Goal: Task Accomplishment & Management: Manage account settings

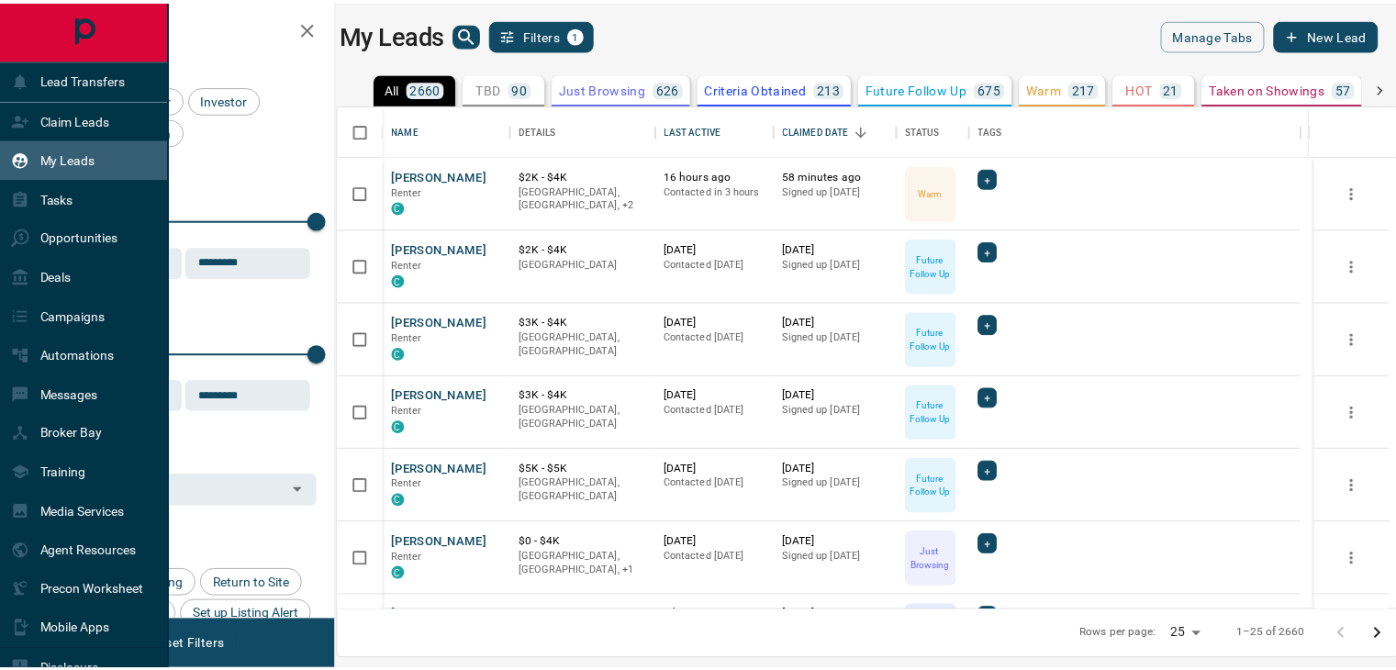
scroll to position [492, 1049]
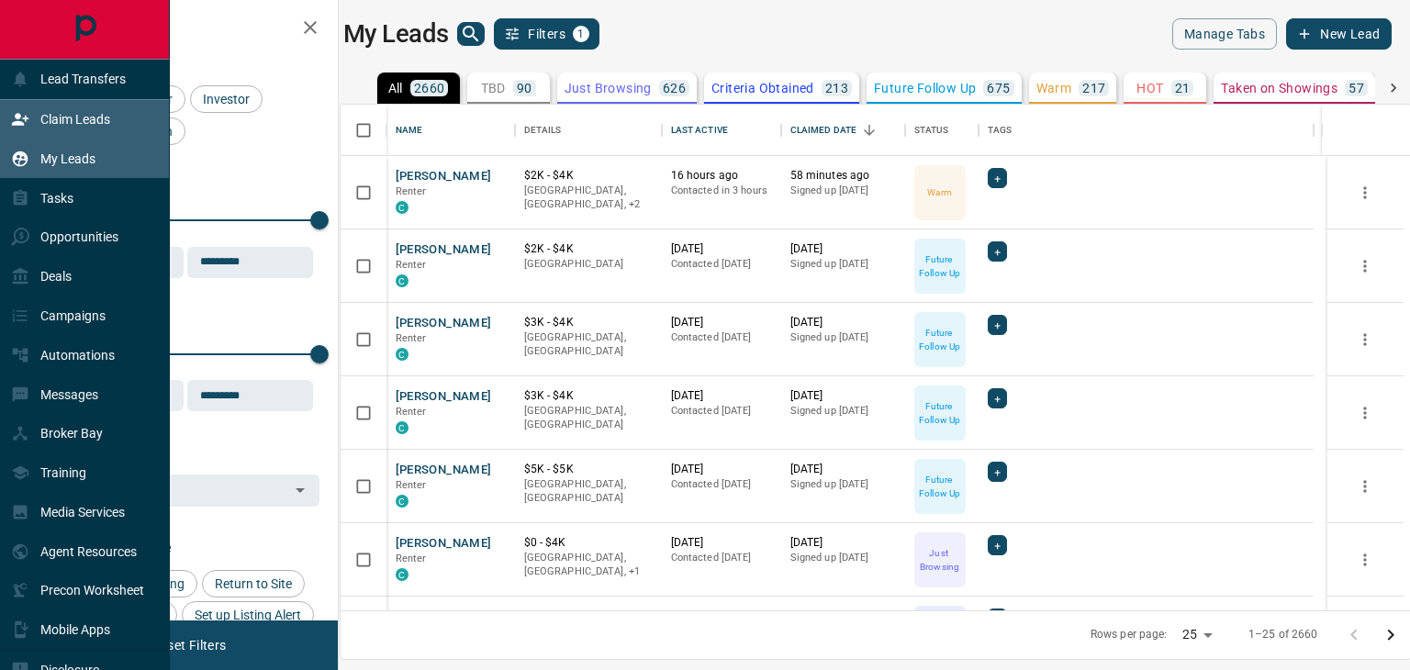
drag, startPoint x: 0, startPoint y: 0, endPoint x: 50, endPoint y: 130, distance: 139.8
click at [50, 130] on div "Claim Leads" at bounding box center [60, 120] width 99 height 30
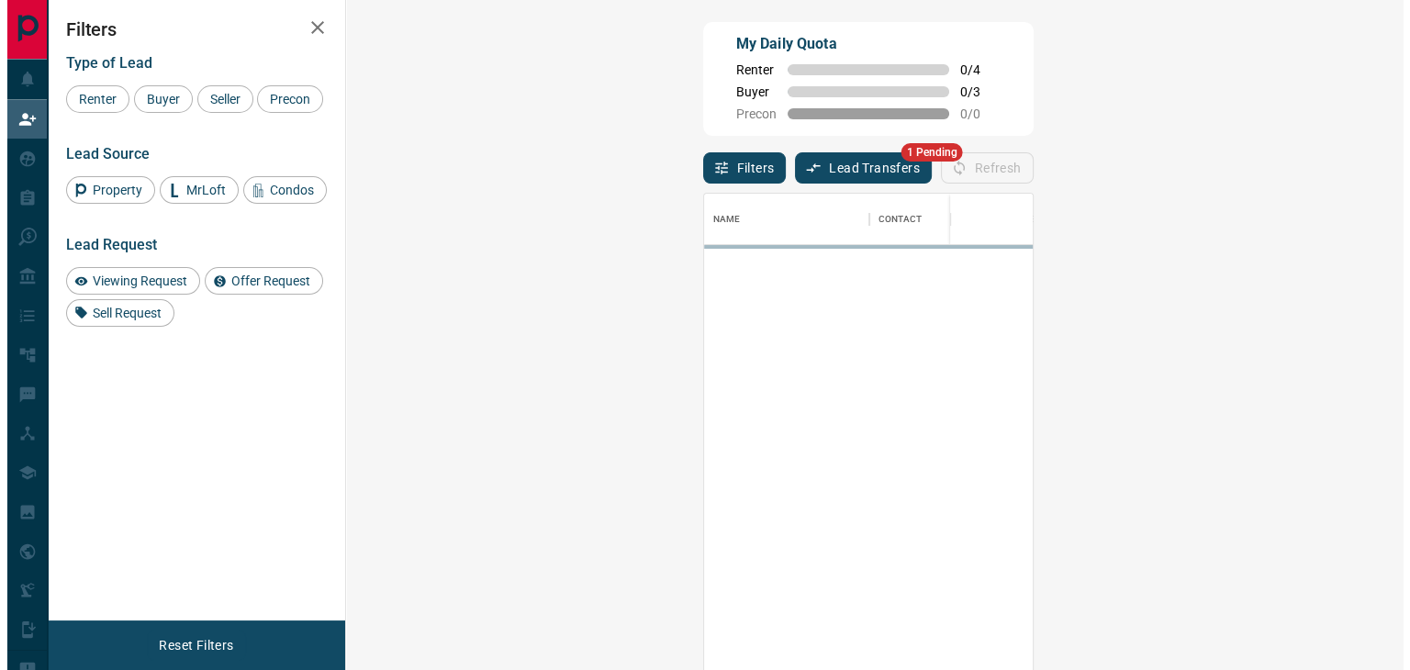
scroll to position [492, 1003]
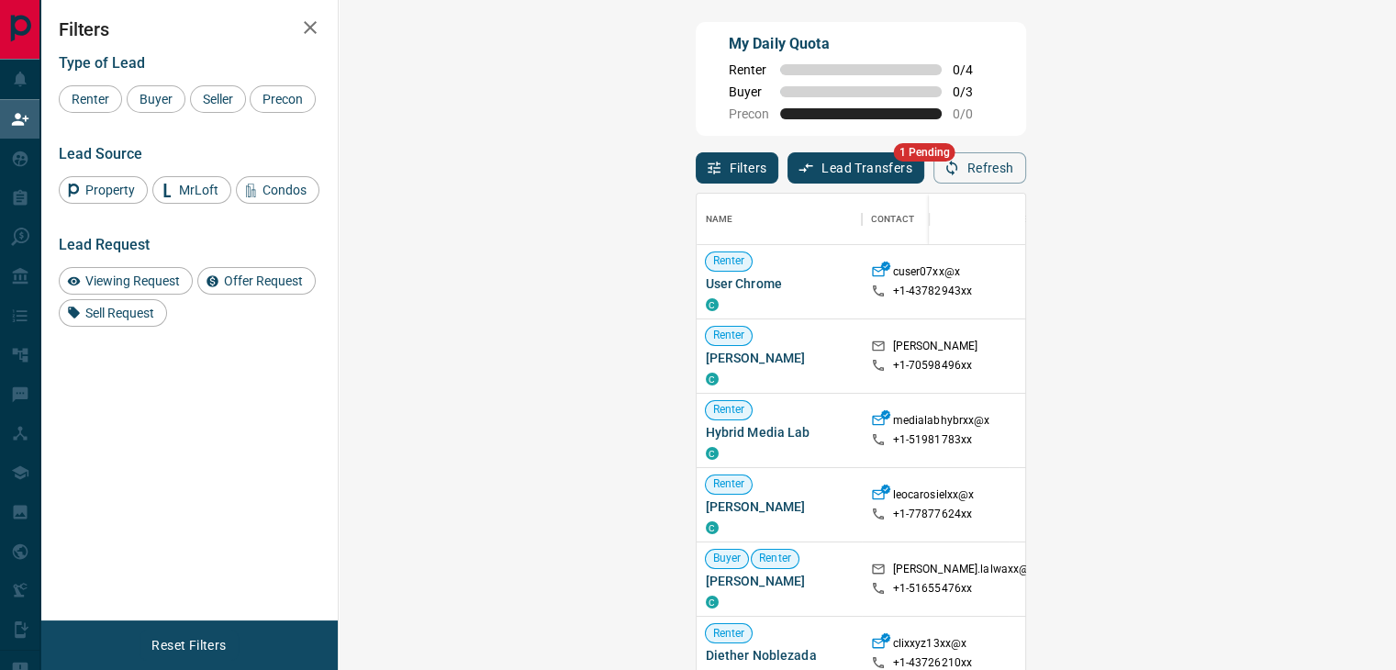
click at [788, 162] on button "Lead Transfers" at bounding box center [856, 167] width 137 height 31
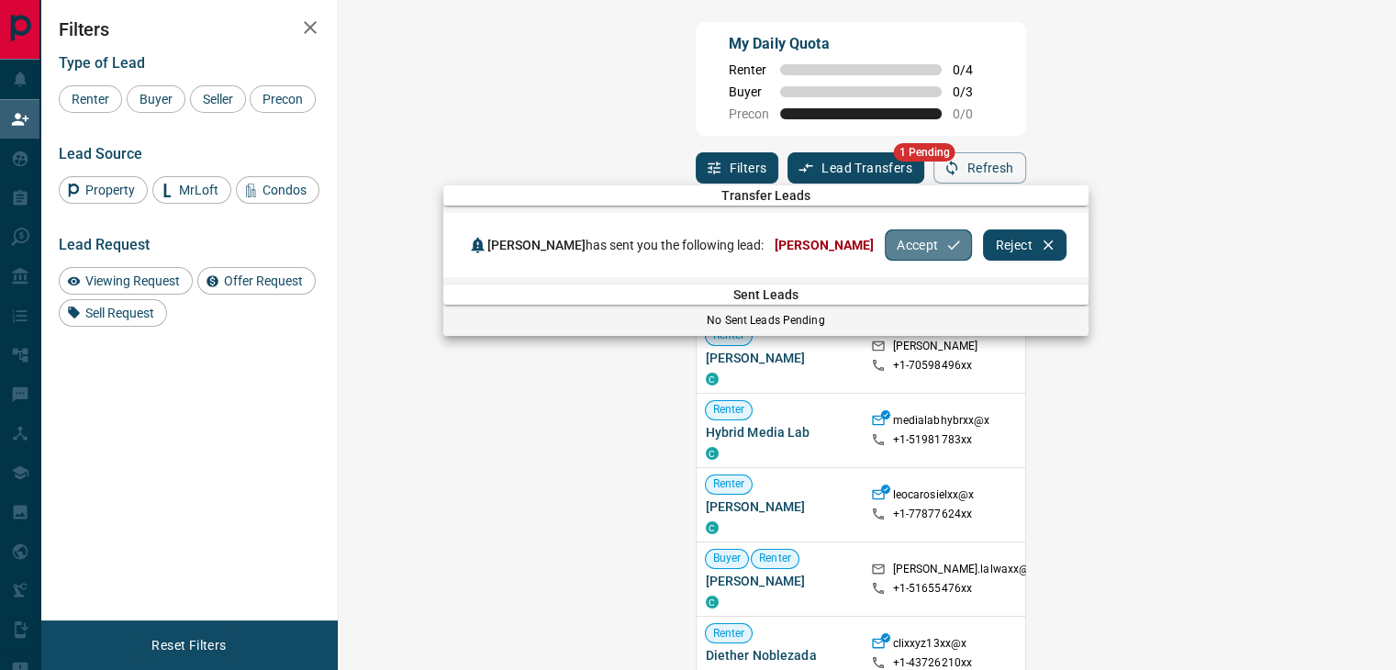
click at [885, 243] on button "Accept" at bounding box center [928, 244] width 87 height 31
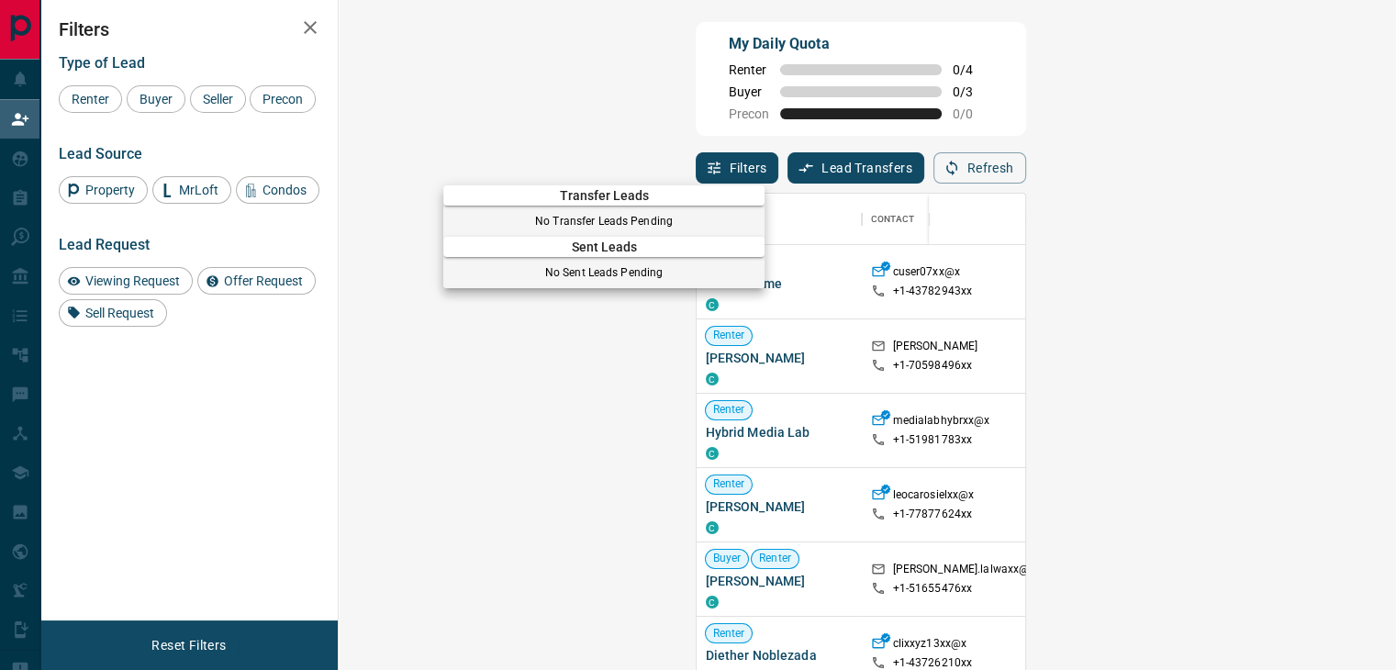
click at [32, 159] on div at bounding box center [698, 335] width 1396 height 670
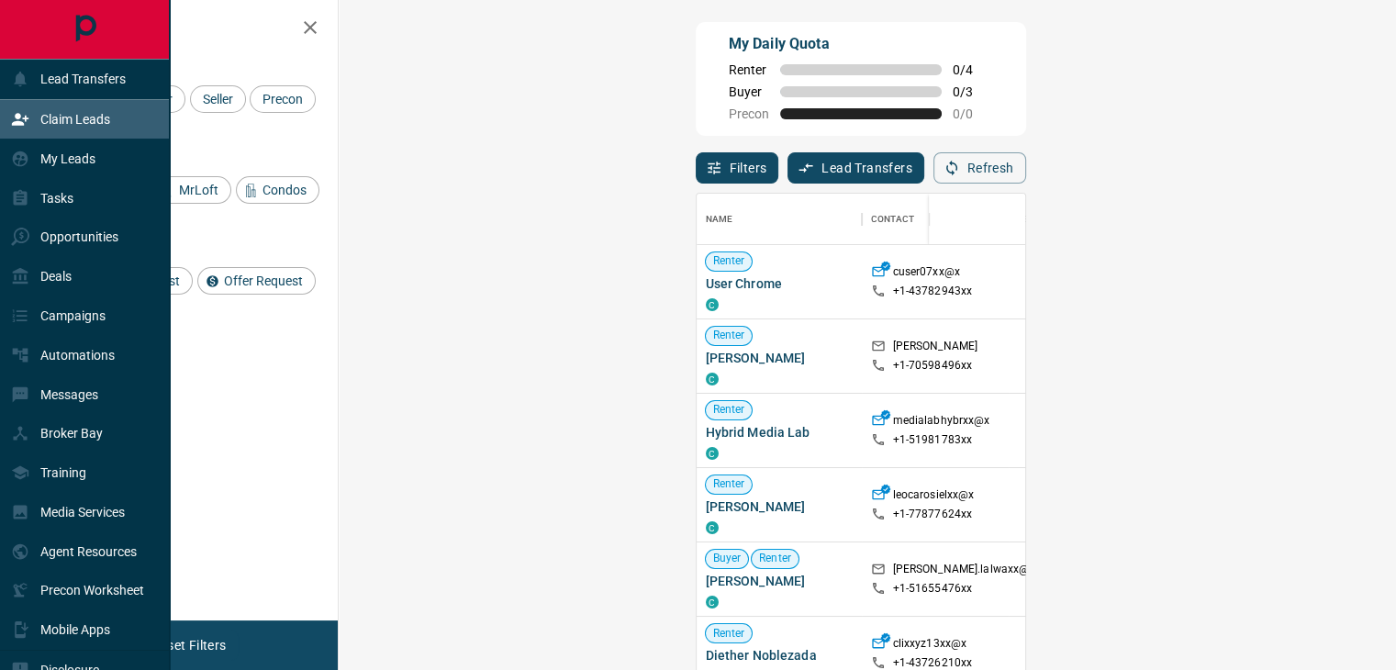
click at [32, 159] on div "My Leads" at bounding box center [53, 158] width 84 height 30
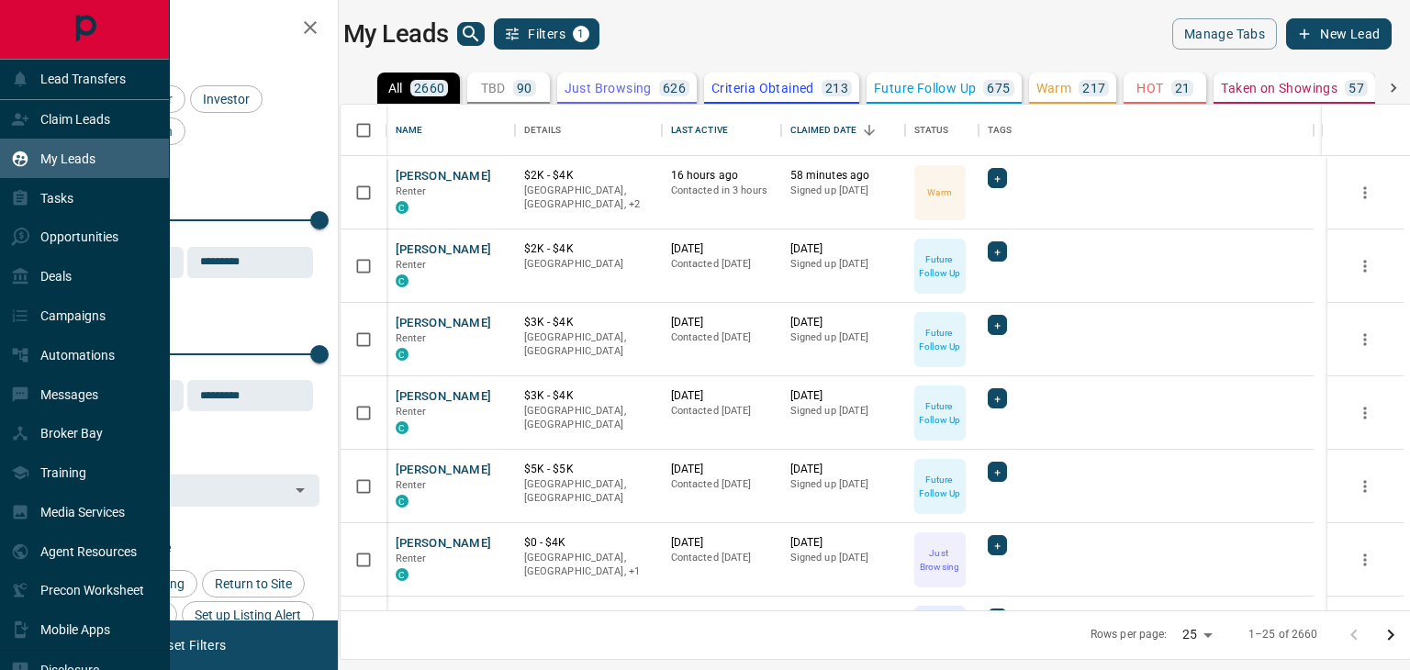
scroll to position [492, 1049]
